Goal: Transaction & Acquisition: Purchase product/service

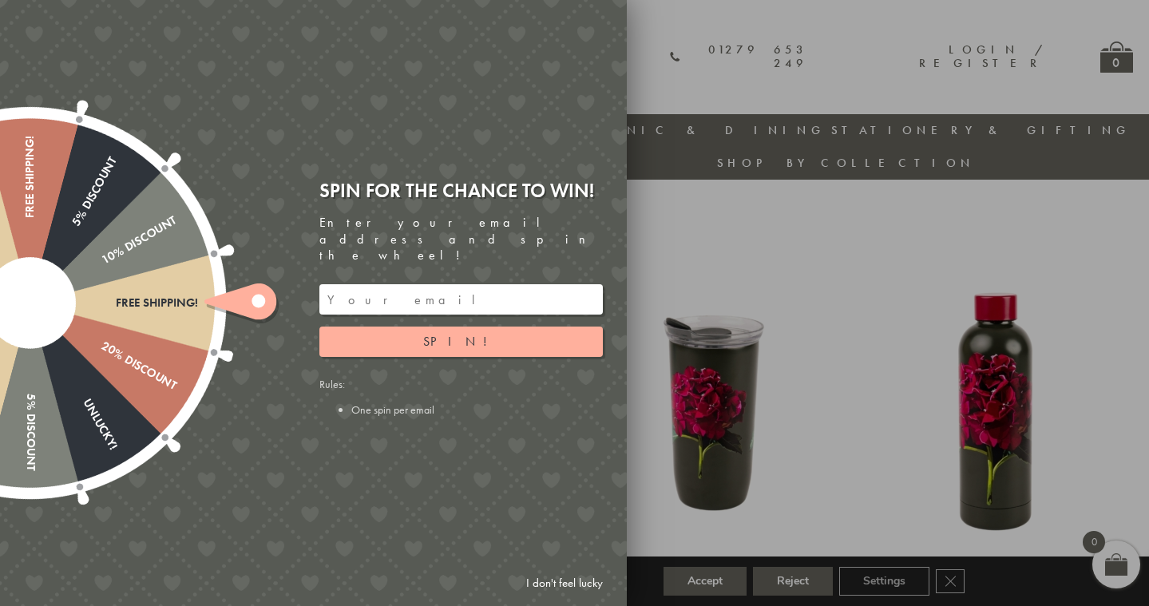
click at [765, 217] on div at bounding box center [574, 303] width 1149 height 606
click at [447, 333] on span "Spin!" at bounding box center [461, 341] width 76 height 17
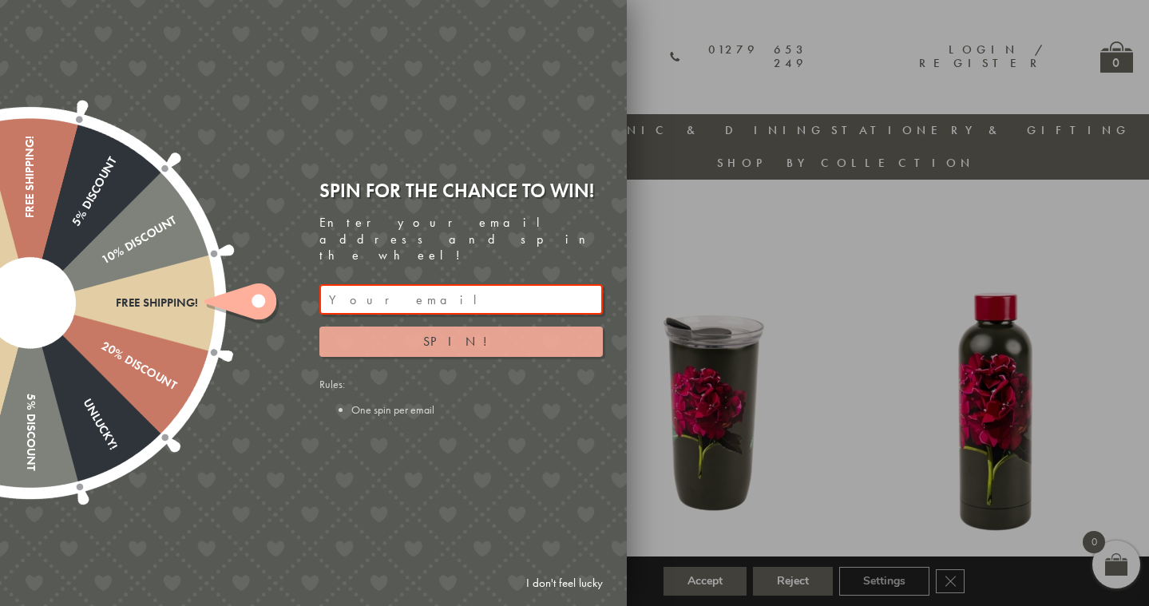
click at [447, 333] on span "Spin!" at bounding box center [461, 341] width 76 height 17
click at [255, 302] on ellipse at bounding box center [259, 301] width 14 height 14
click at [160, 235] on div "10% Discount" at bounding box center [102, 261] width 152 height 96
click at [825, 386] on div at bounding box center [574, 303] width 1149 height 606
click at [470, 333] on span "Spin!" at bounding box center [461, 341] width 76 height 17
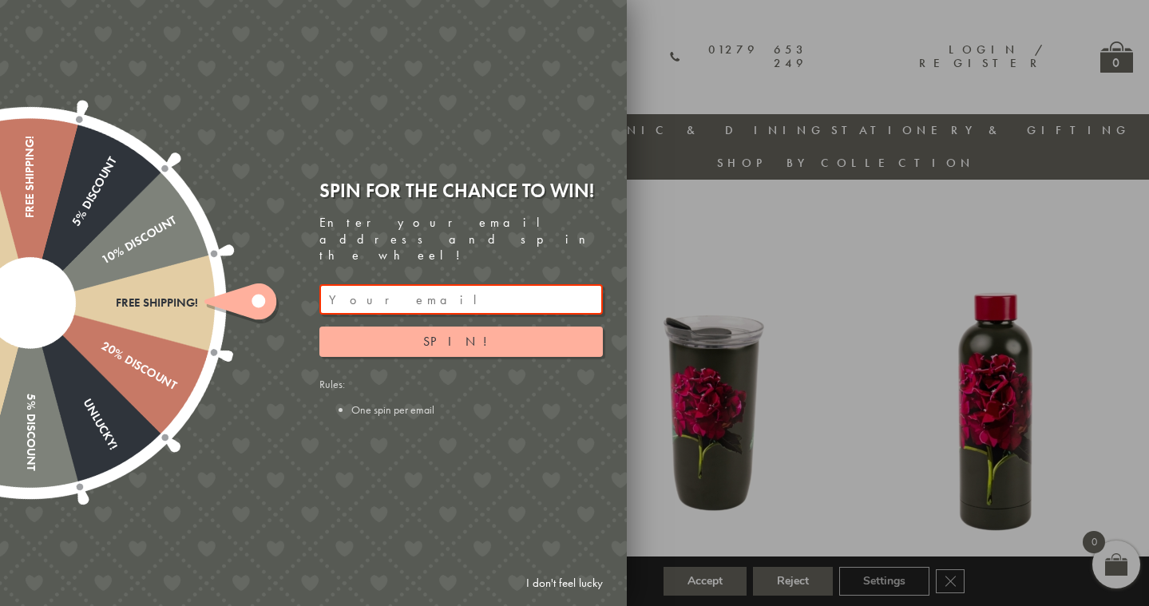
click at [385, 402] on li "One spin per email" at bounding box center [477, 409] width 252 height 14
click at [951, 446] on div at bounding box center [574, 303] width 1149 height 606
click at [1148, 228] on div at bounding box center [574, 303] width 1149 height 606
click at [726, 62] on div at bounding box center [574, 303] width 1149 height 606
click at [143, 401] on div at bounding box center [29, 302] width 513 height 513
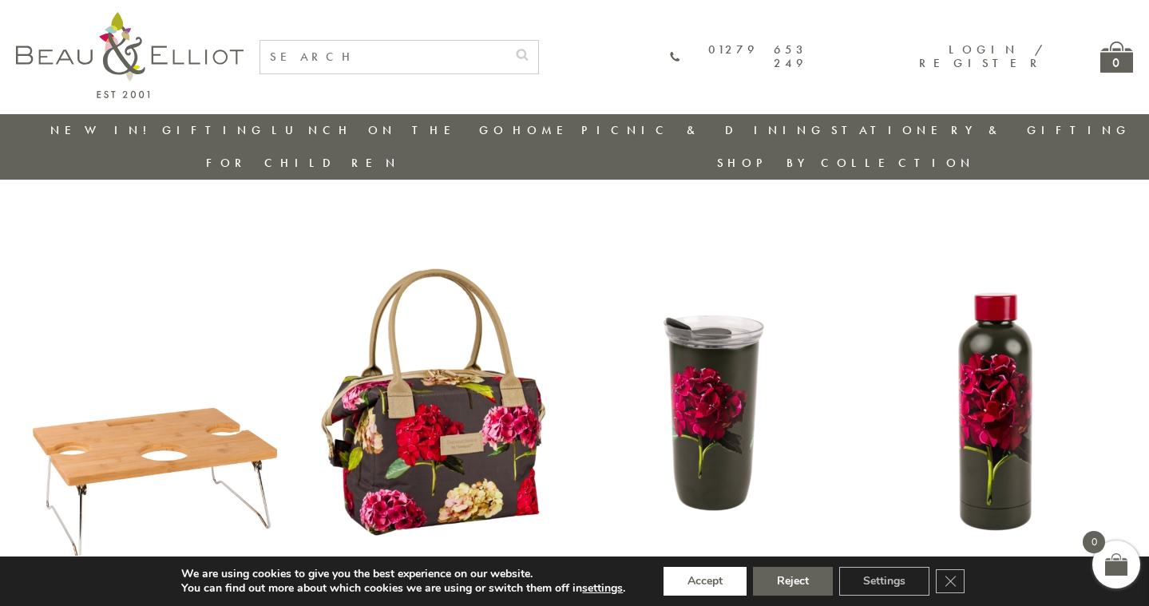
click at [711, 586] on button "Accept" at bounding box center [705, 581] width 83 height 29
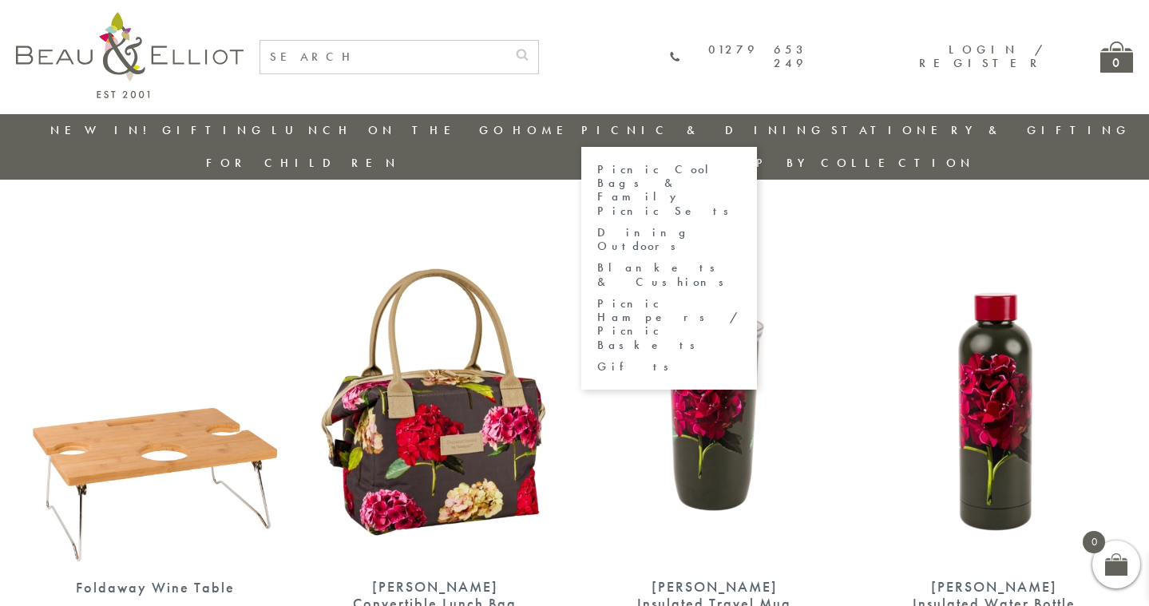
click at [597, 177] on link "Picnic Cool Bags & Family Picnic Sets" at bounding box center [669, 190] width 144 height 55
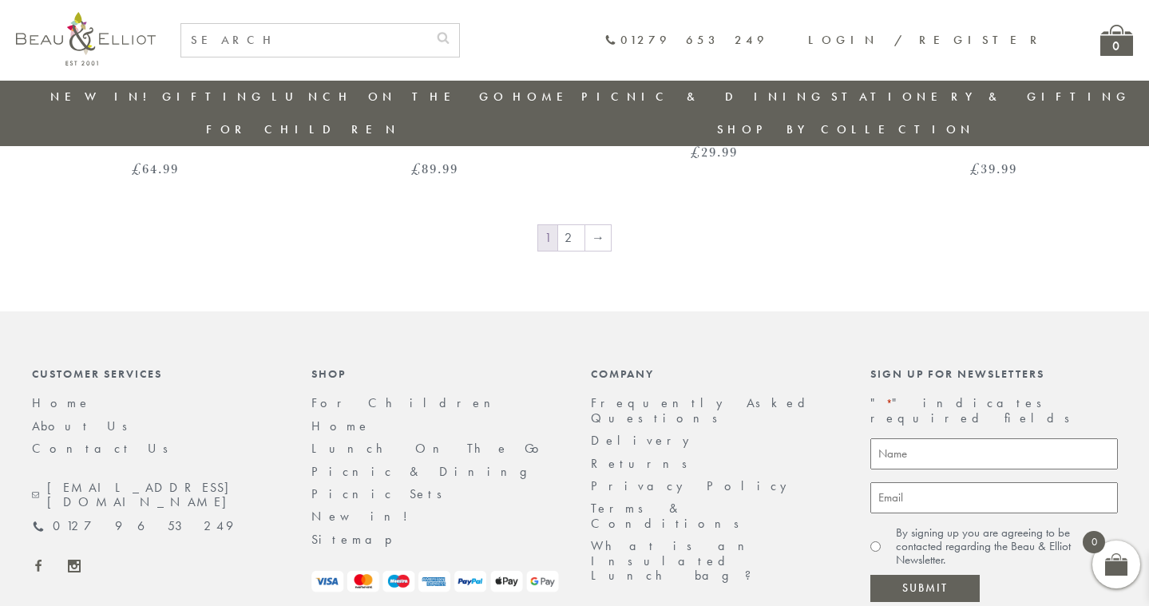
scroll to position [2854, 0]
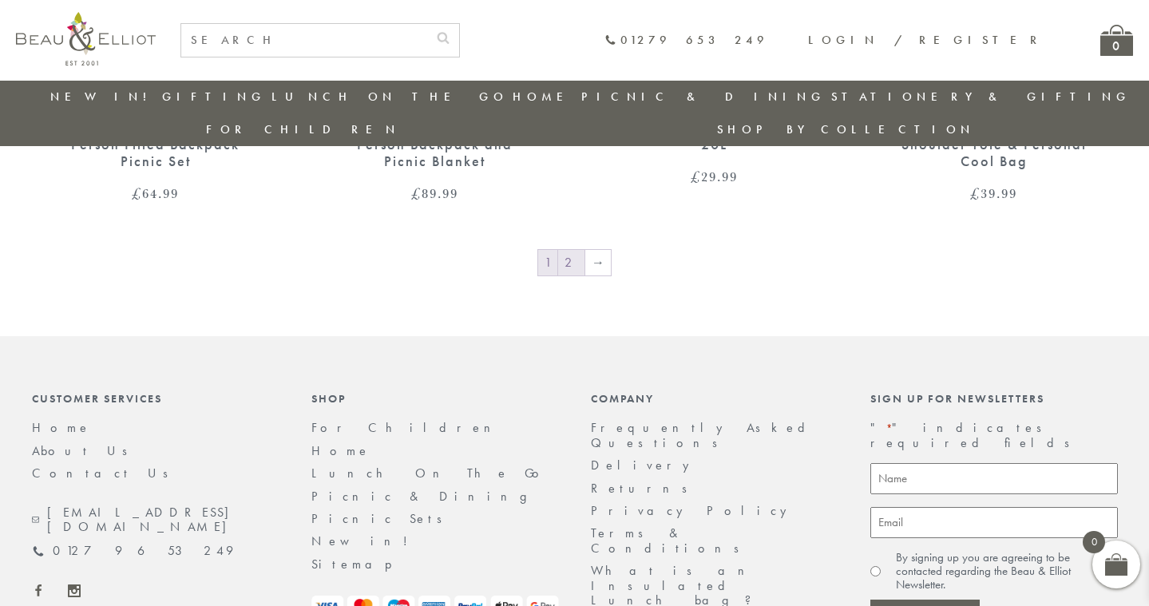
click at [572, 250] on link "2" at bounding box center [571, 263] width 26 height 26
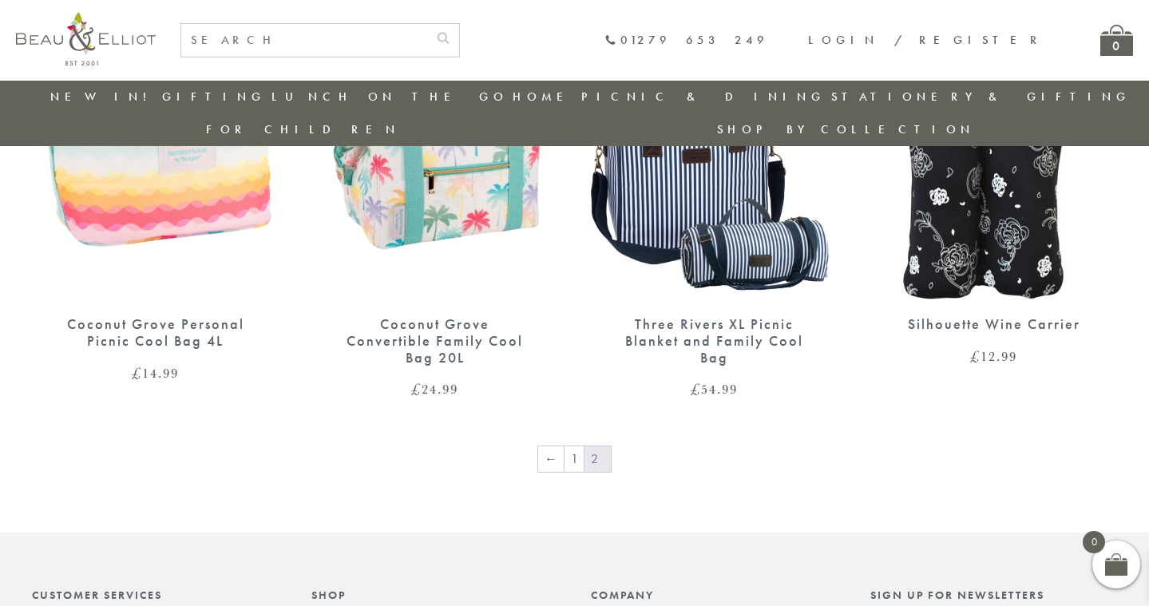
scroll to position [1742, 0]
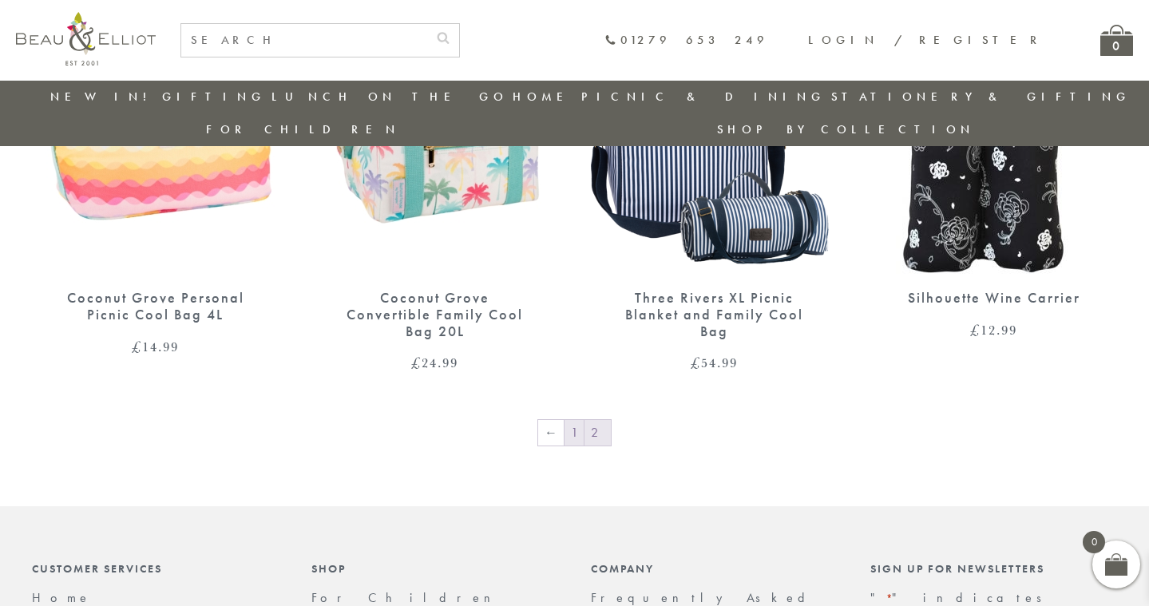
click at [576, 420] on link "1" at bounding box center [574, 433] width 19 height 26
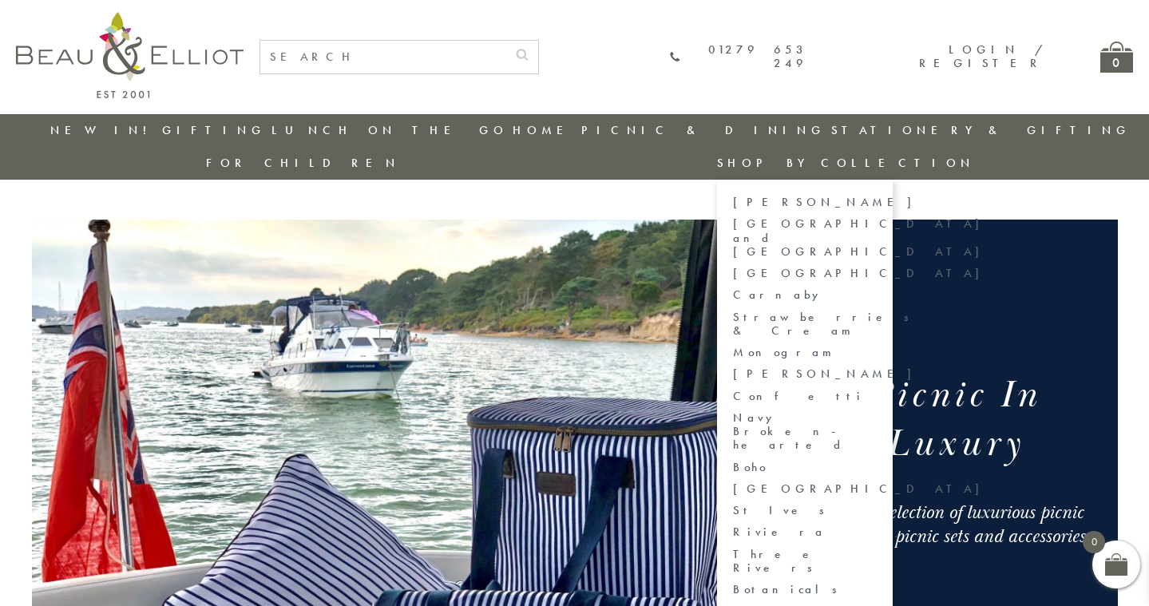
click at [877, 311] on link "Strawberries & Cream" at bounding box center [805, 325] width 144 height 28
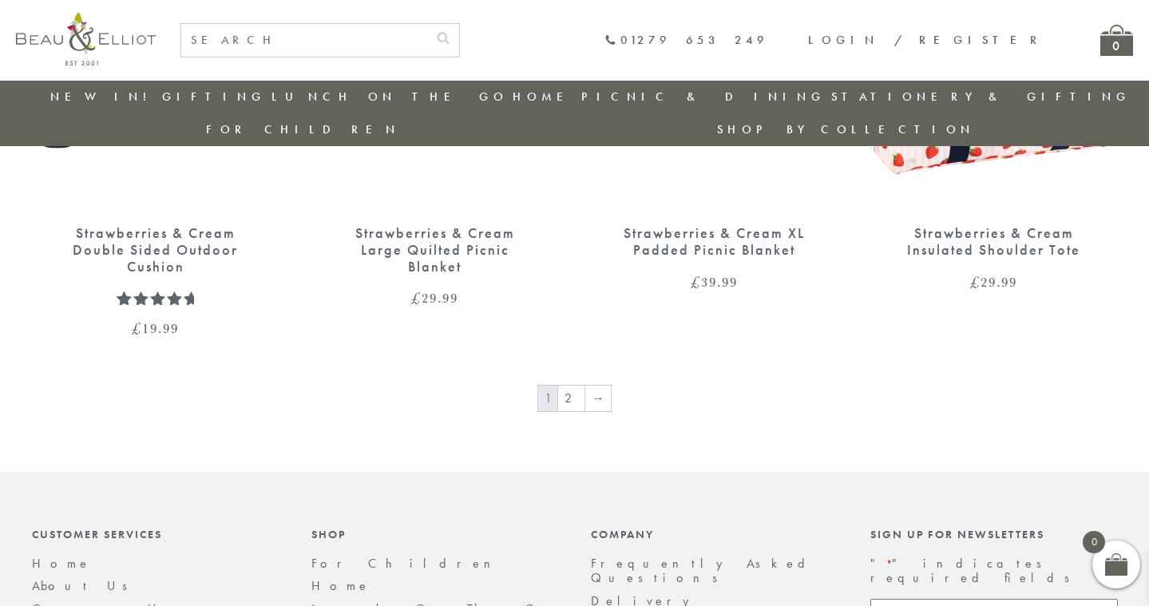
scroll to position [2421, 0]
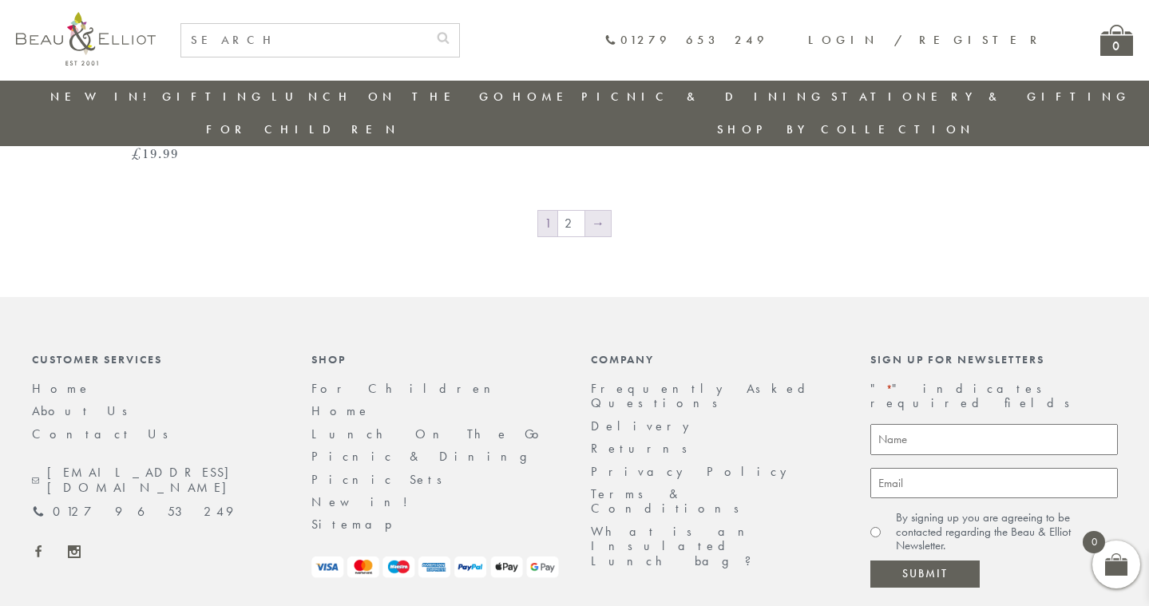
click at [592, 211] on link "→" at bounding box center [598, 224] width 26 height 26
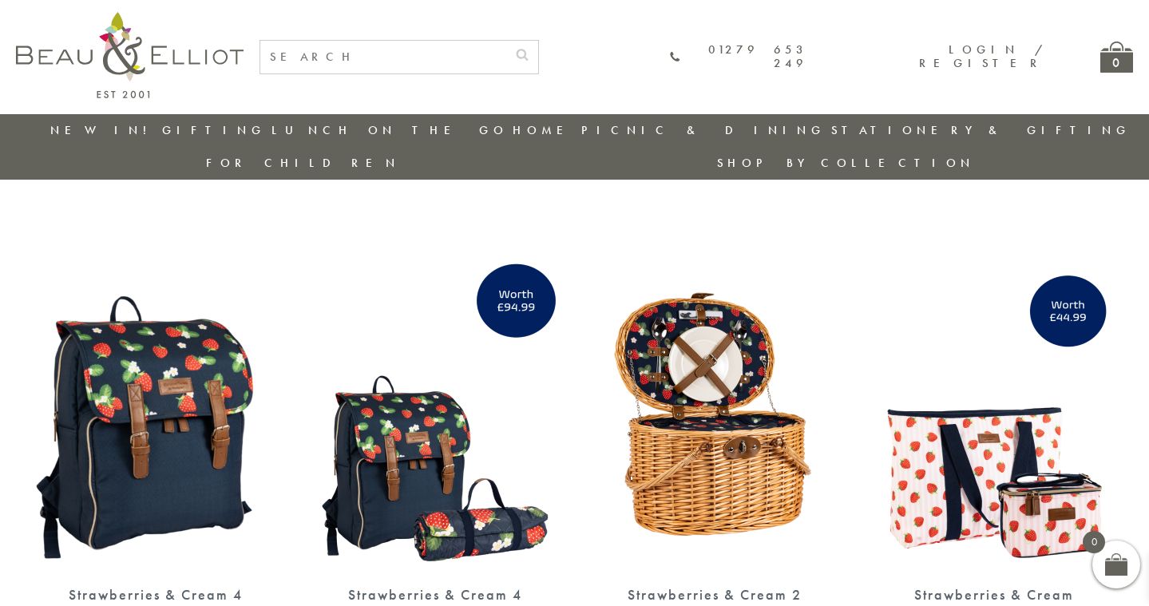
click at [109, 129] on link "New in!" at bounding box center [103, 130] width 107 height 16
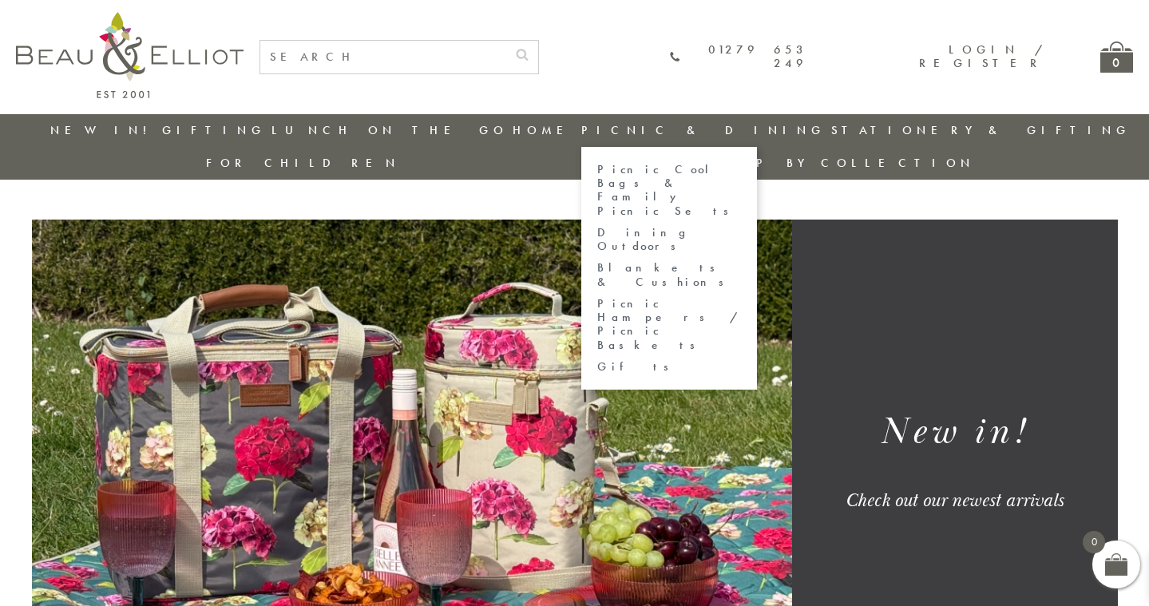
click at [597, 180] on link "Picnic Cool Bags & Family Picnic Sets" at bounding box center [669, 190] width 144 height 55
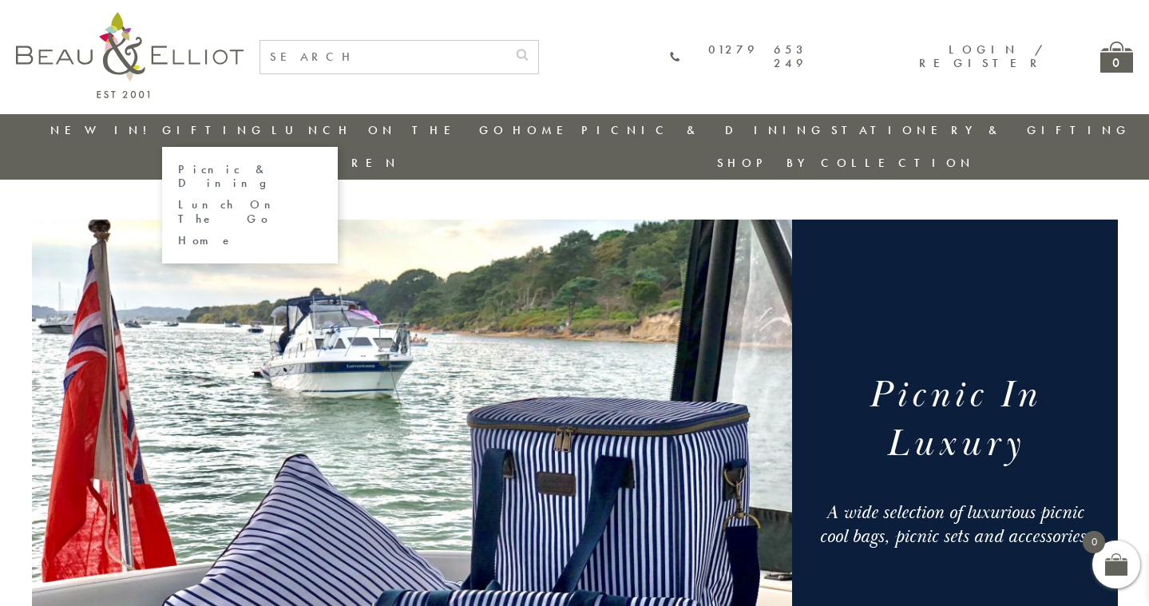
click at [232, 167] on link "Picnic & Dining" at bounding box center [250, 177] width 144 height 28
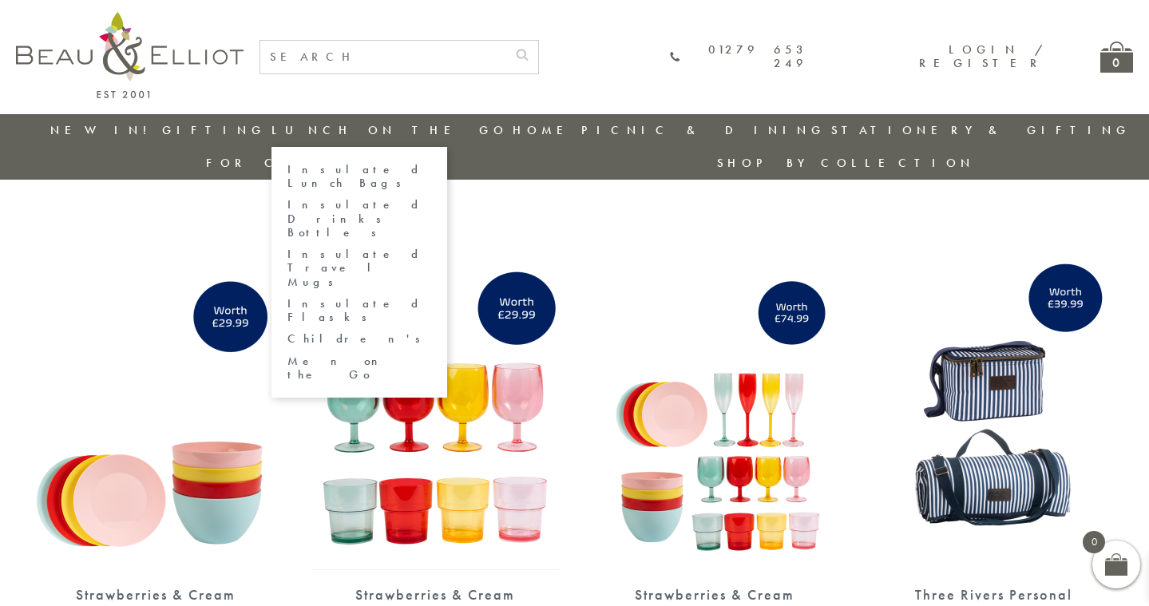
click at [330, 169] on link "Insulated Lunch Bags" at bounding box center [359, 177] width 144 height 28
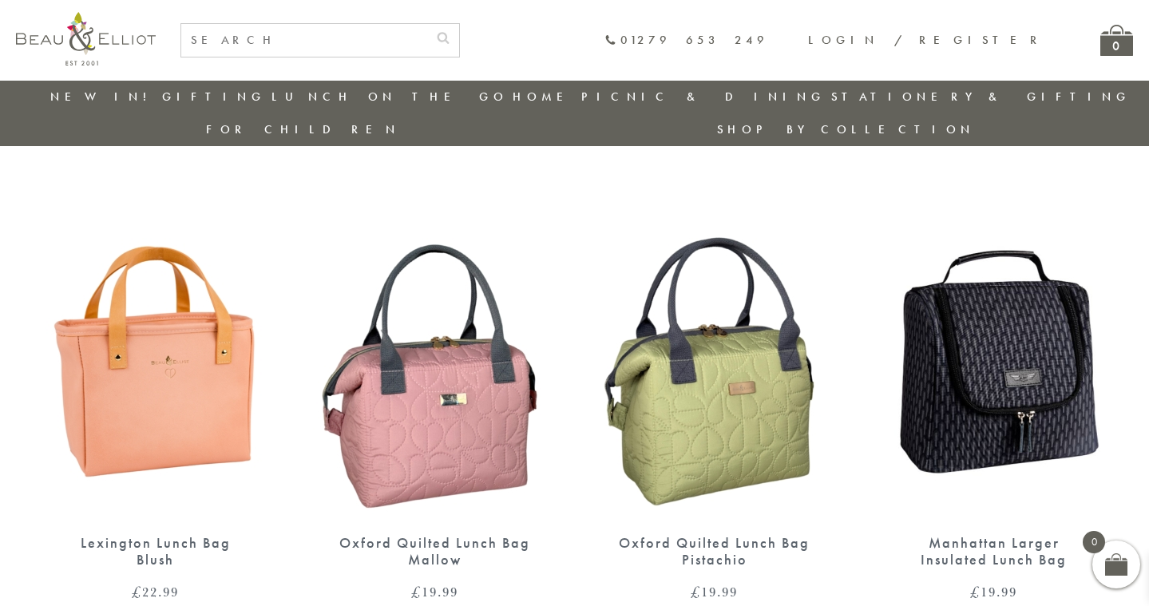
scroll to position [1500, 0]
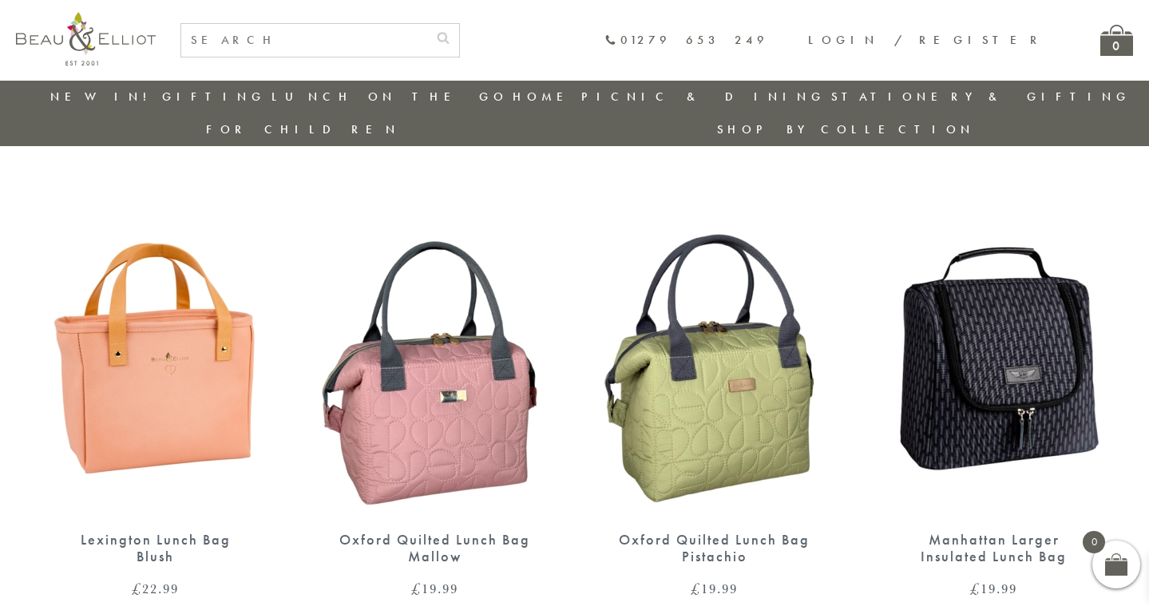
click at [1015, 351] on img at bounding box center [994, 355] width 248 height 319
